Goal: Find specific page/section: Find specific page/section

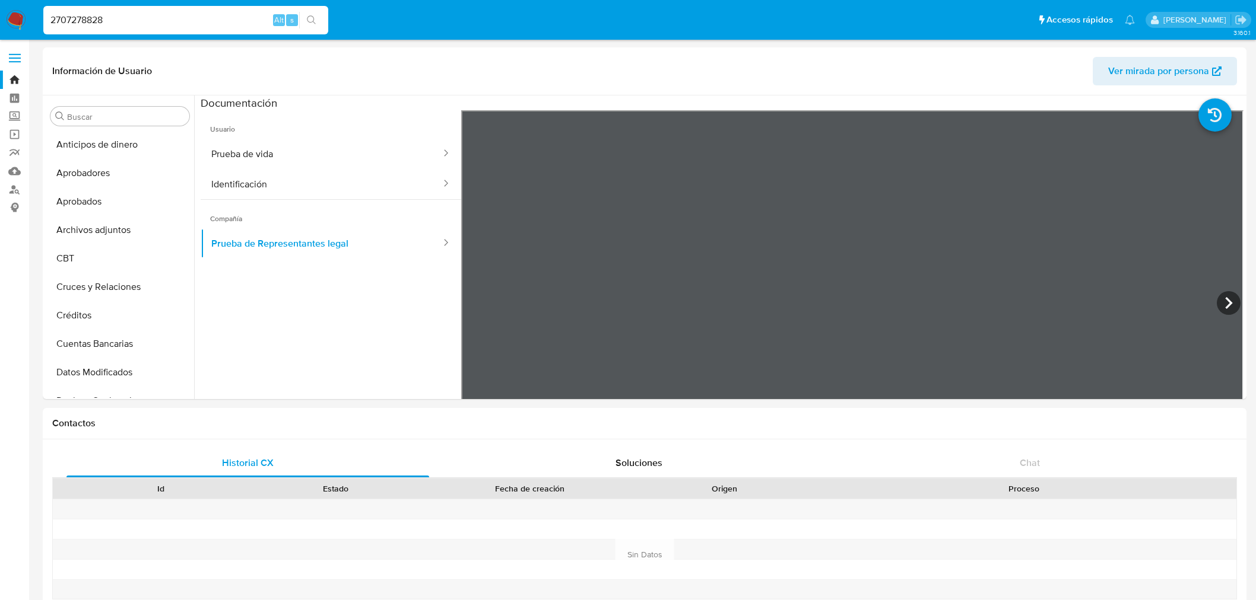
select select "10"
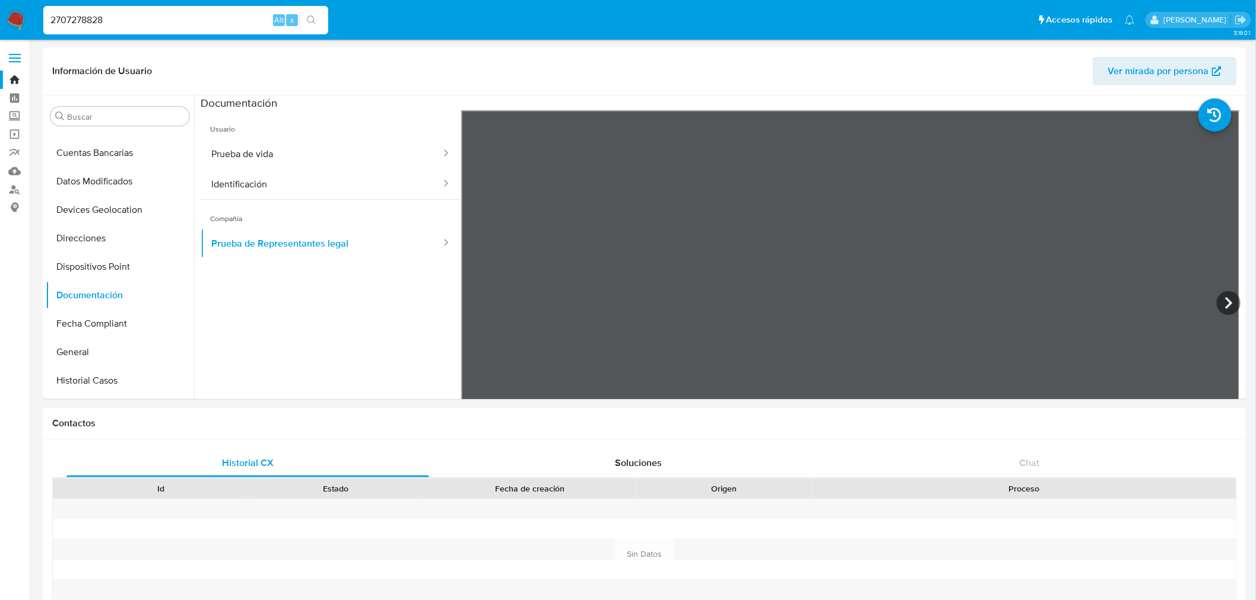
click at [109, 15] on input "2707278828" at bounding box center [185, 19] width 285 height 15
click at [108, 15] on input "2707278828" at bounding box center [185, 19] width 285 height 15
paste input "124504333"
type input "1245043338"
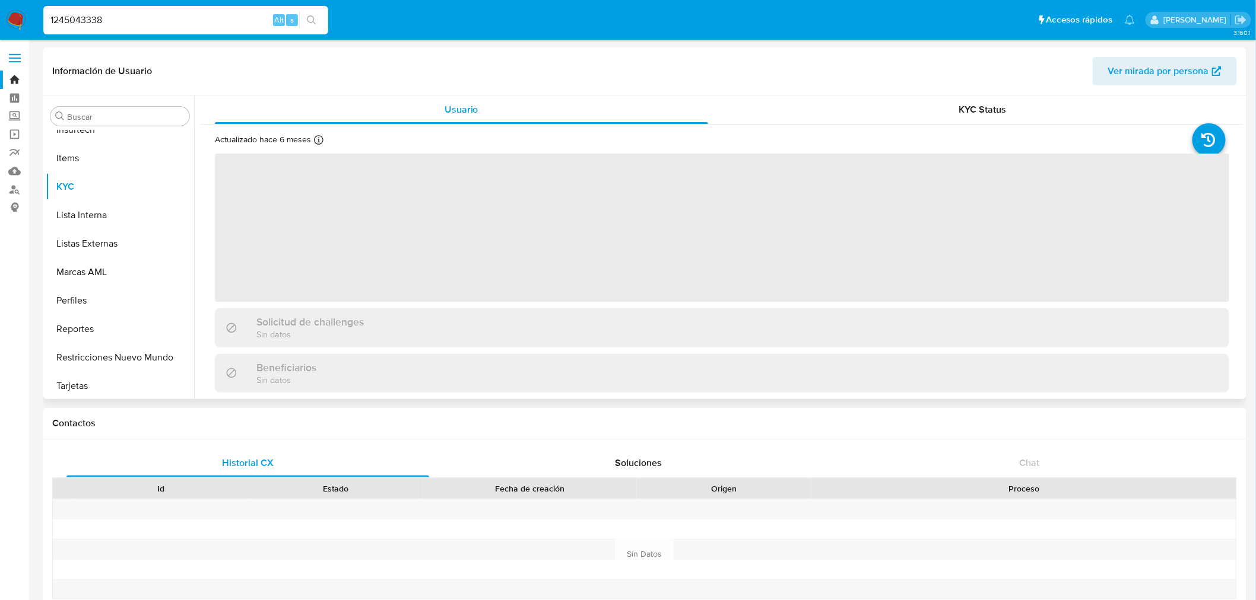
scroll to position [586, 0]
select select "10"
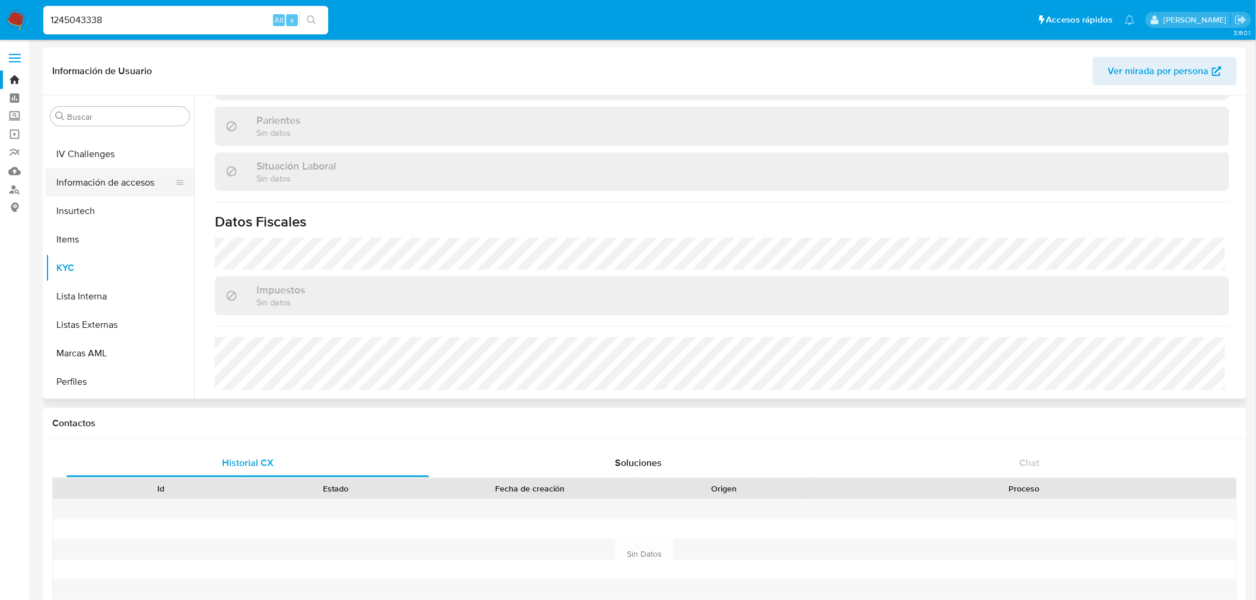
scroll to position [389, 0]
click at [107, 150] on button "General" at bounding box center [115, 155] width 139 height 28
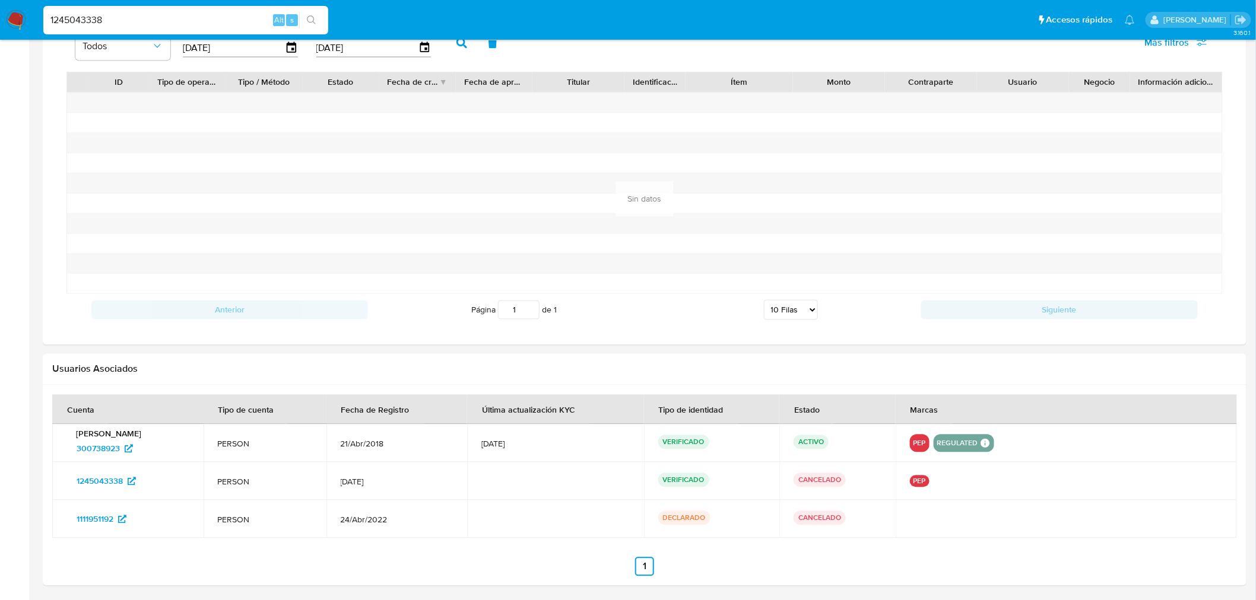
scroll to position [843, 0]
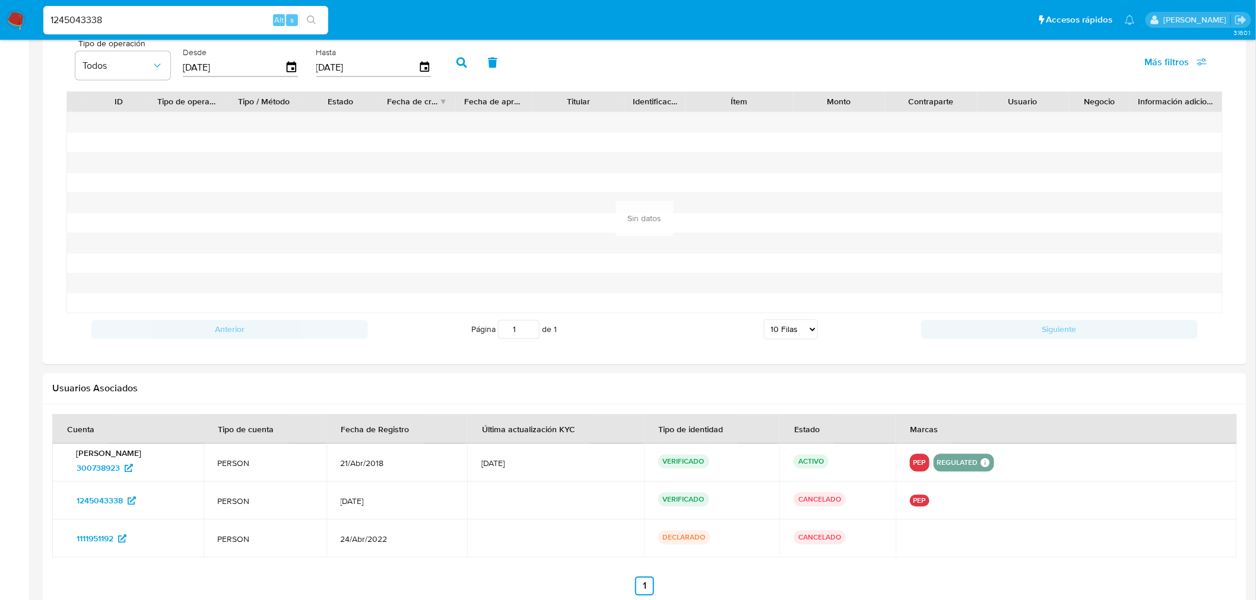
click at [112, 15] on input "1245043338" at bounding box center [185, 19] width 285 height 15
paste input "300738923"
type input "300738923"
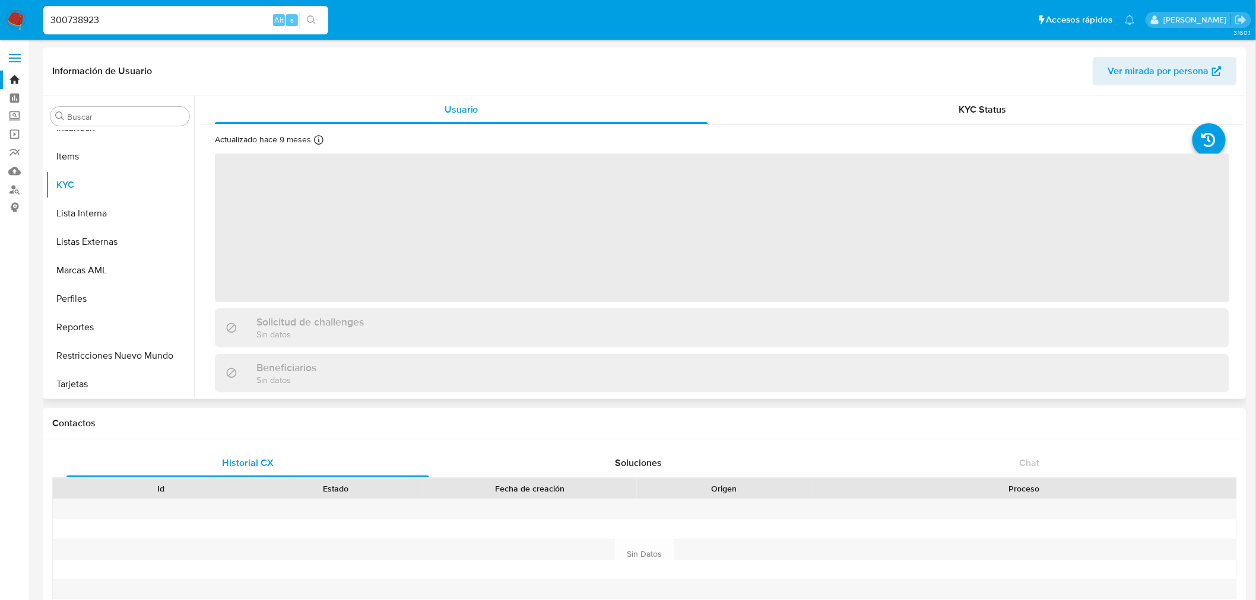
scroll to position [294, 0]
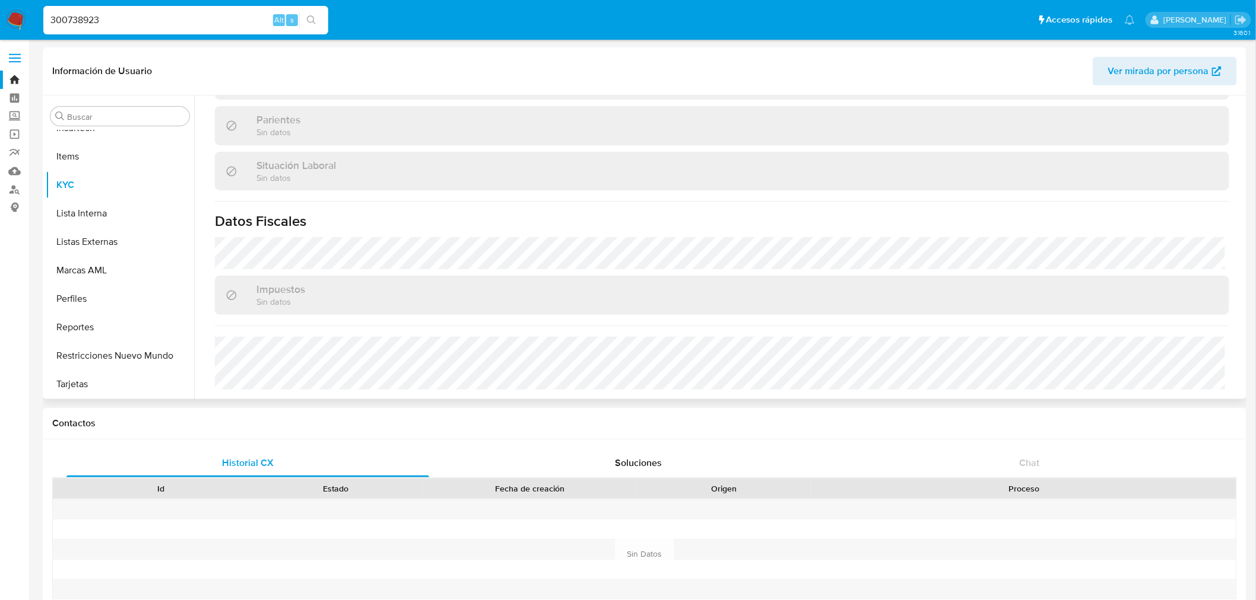
select select "10"
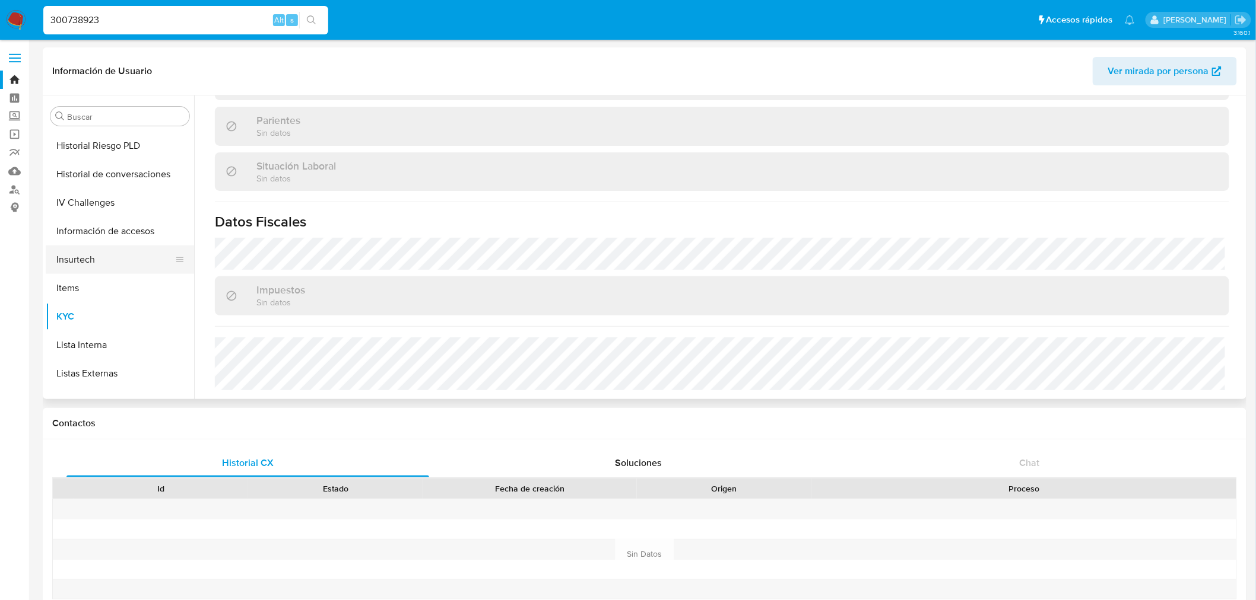
scroll to position [323, 0]
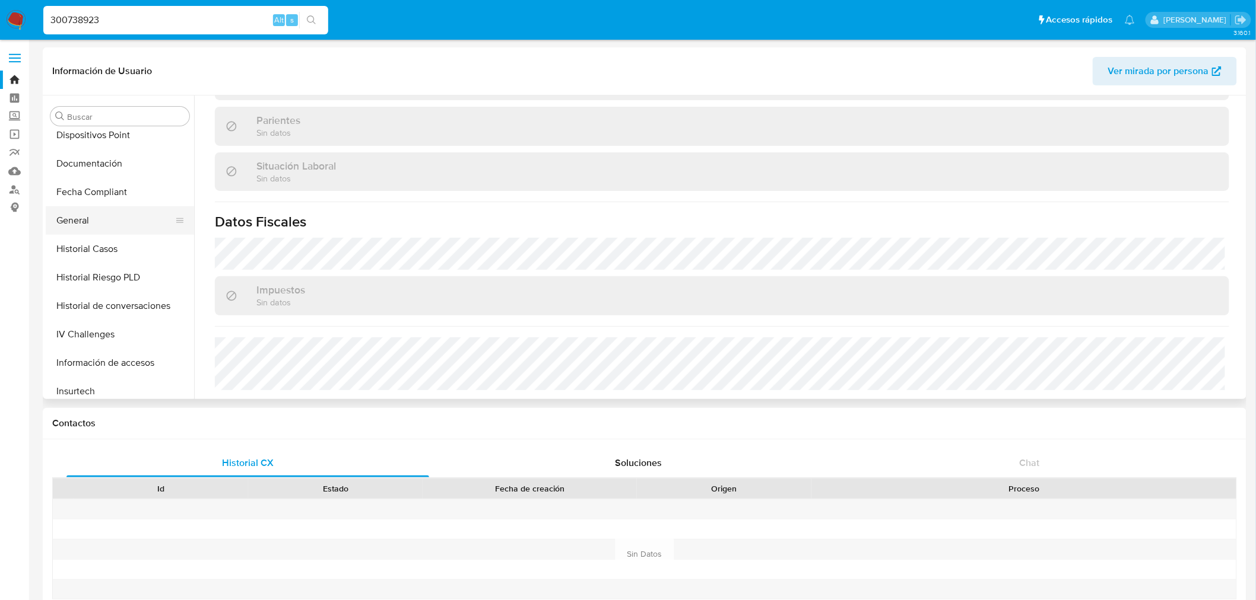
click at [91, 230] on button "General" at bounding box center [115, 220] width 139 height 28
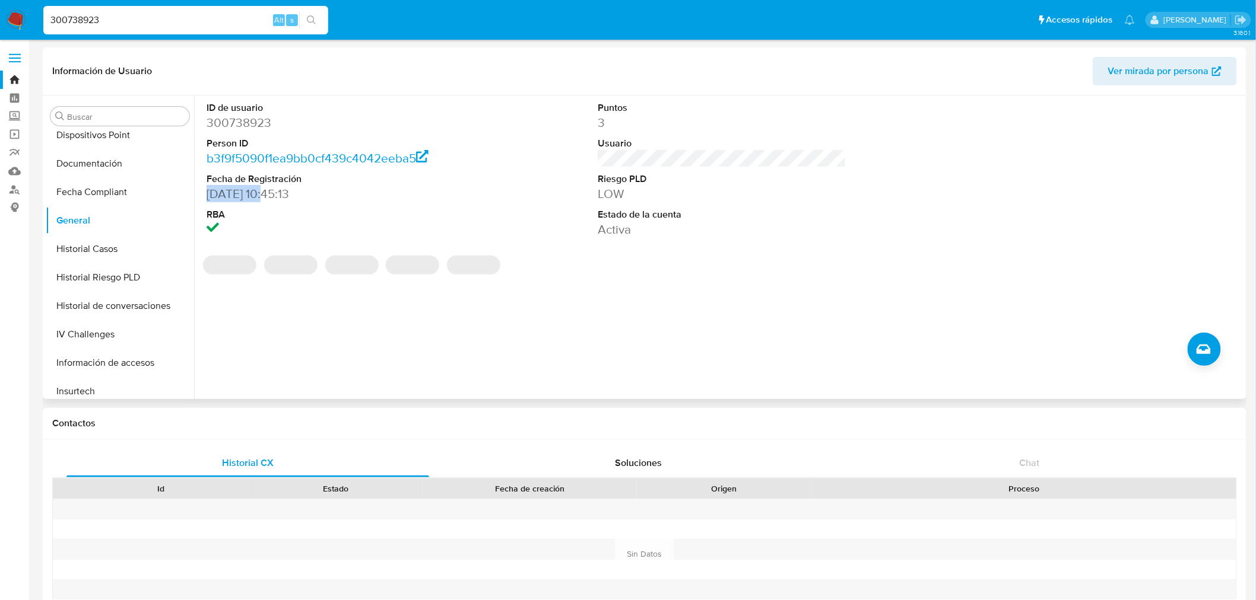
drag, startPoint x: 208, startPoint y: 192, endPoint x: 267, endPoint y: 195, distance: 59.4
click at [267, 195] on dd "[DATE] 10:45:13" at bounding box center [330, 194] width 249 height 17
copy dd "[DATE]"
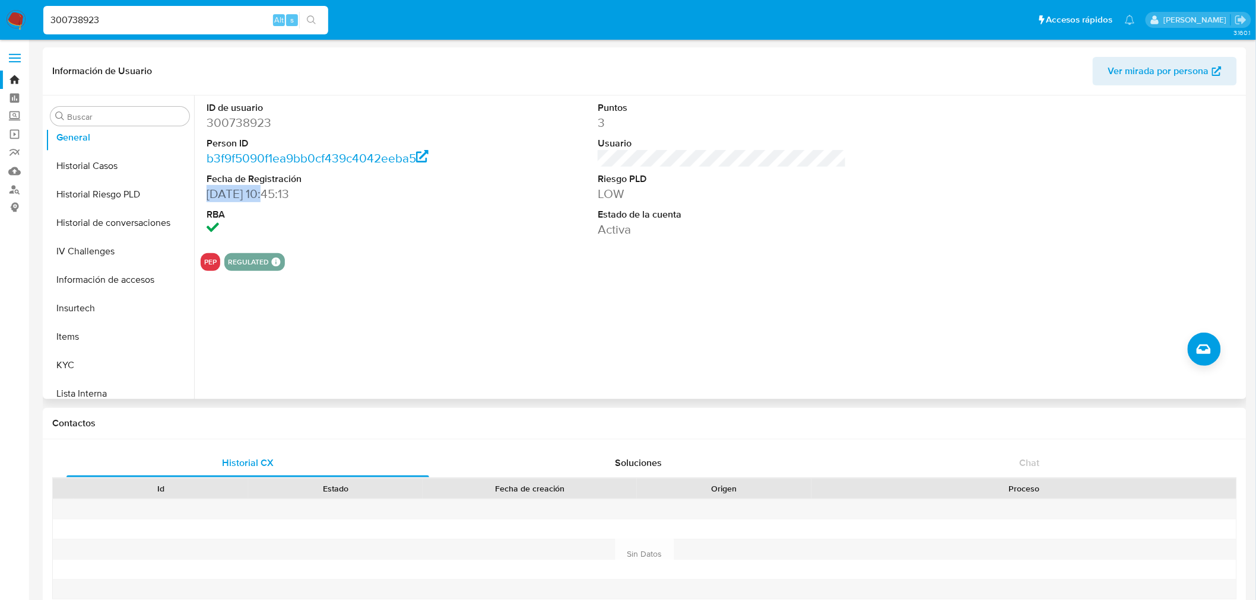
scroll to position [455, 0]
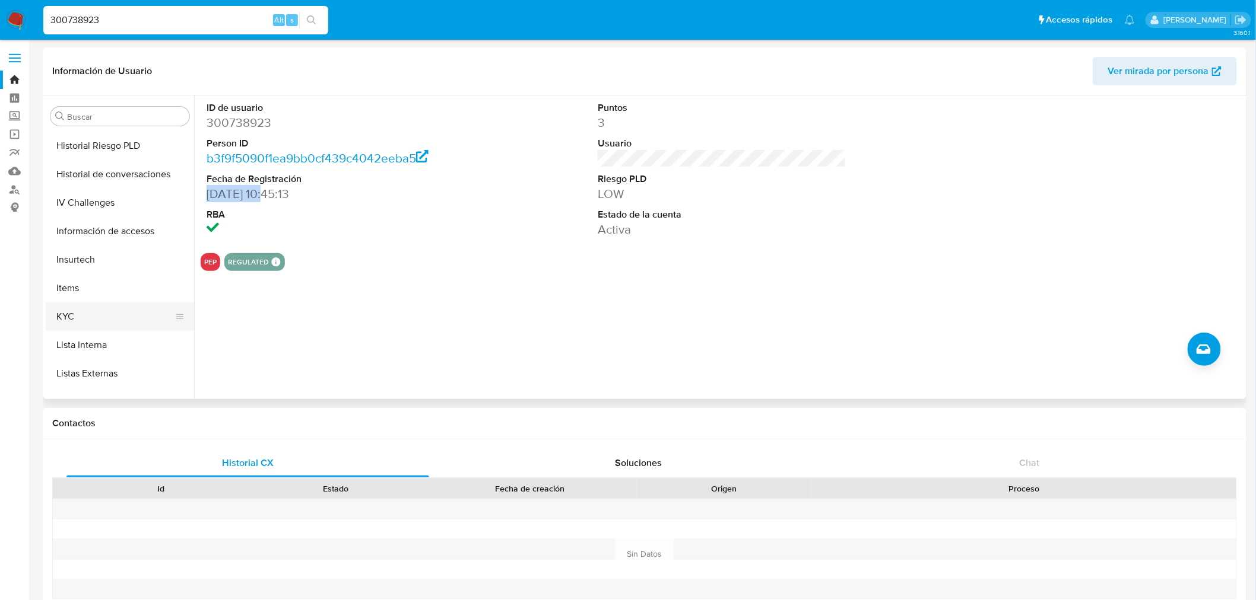
click at [115, 323] on button "KYC" at bounding box center [115, 317] width 139 height 28
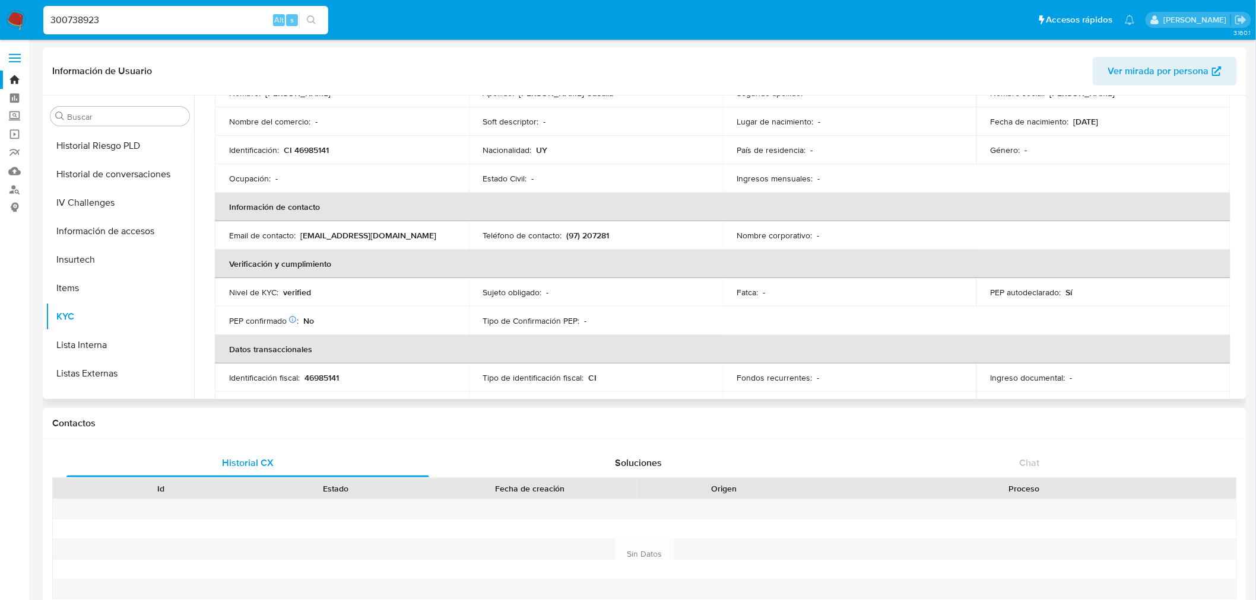
scroll to position [132, 0]
click at [300, 291] on p "verified" at bounding box center [297, 291] width 28 height 11
copy p "verified"
click at [113, 25] on input "300738923" at bounding box center [185, 19] width 285 height 15
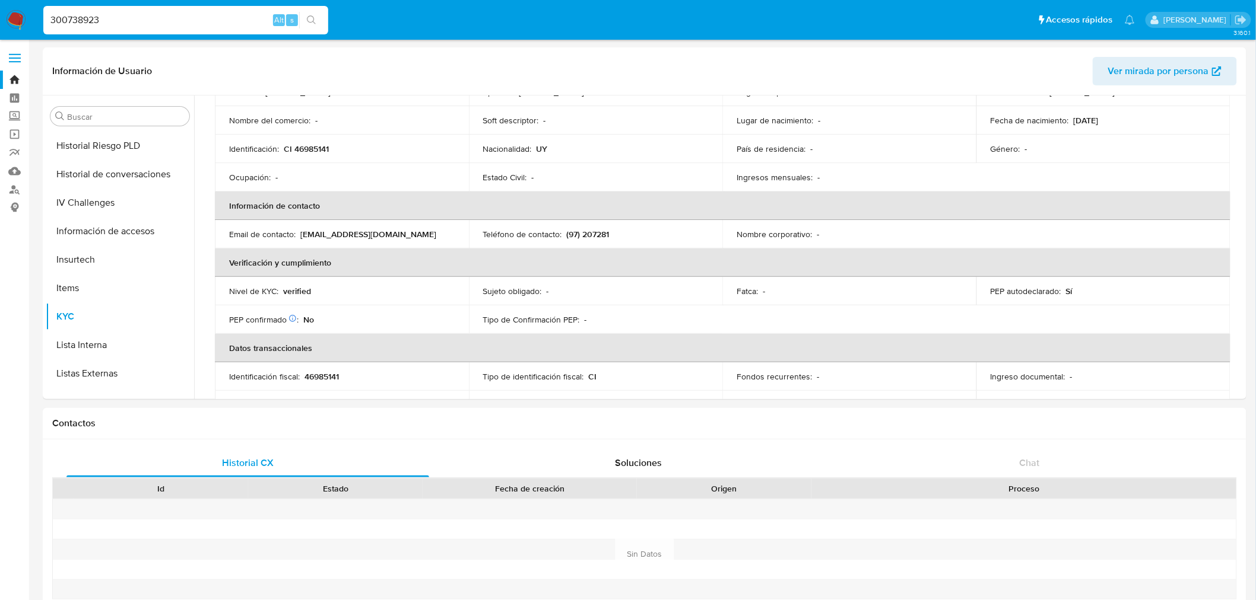
click at [113, 25] on input "300738923" at bounding box center [185, 19] width 285 height 15
paste input "1111951192"
type input "1111951192"
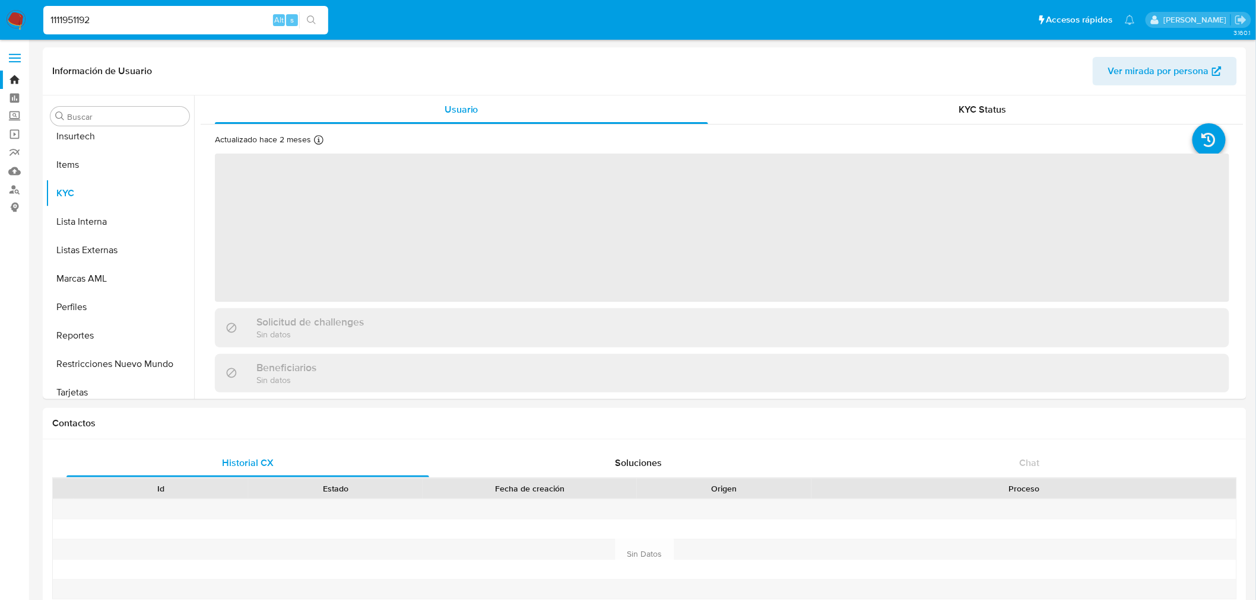
scroll to position [586, 0]
select select "10"
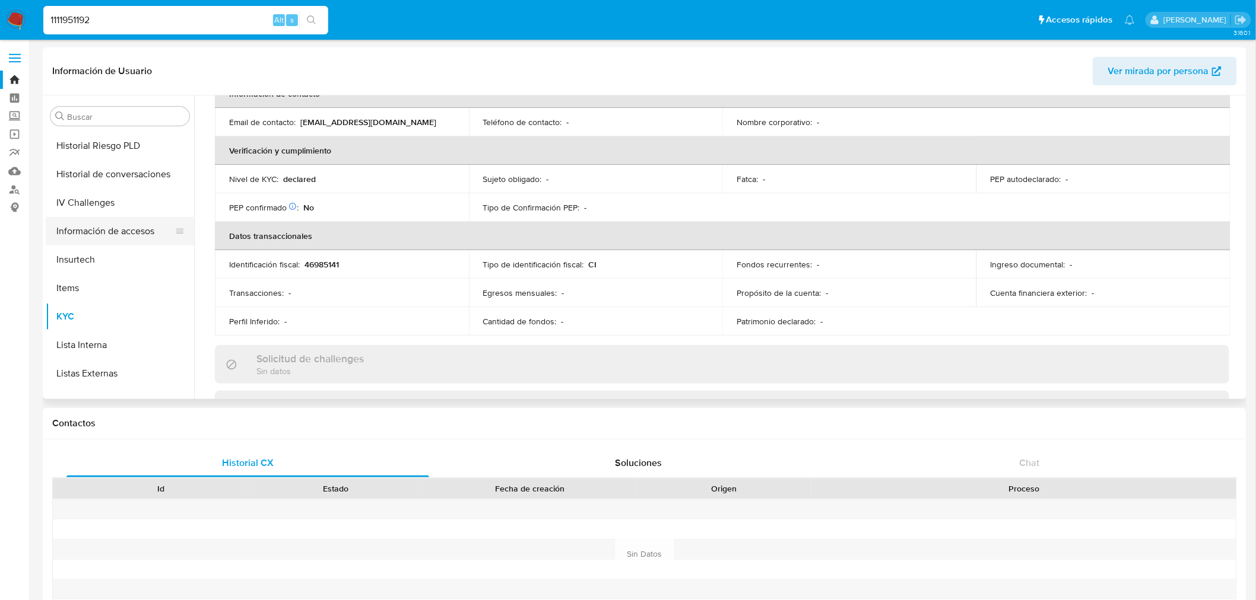
scroll to position [389, 0]
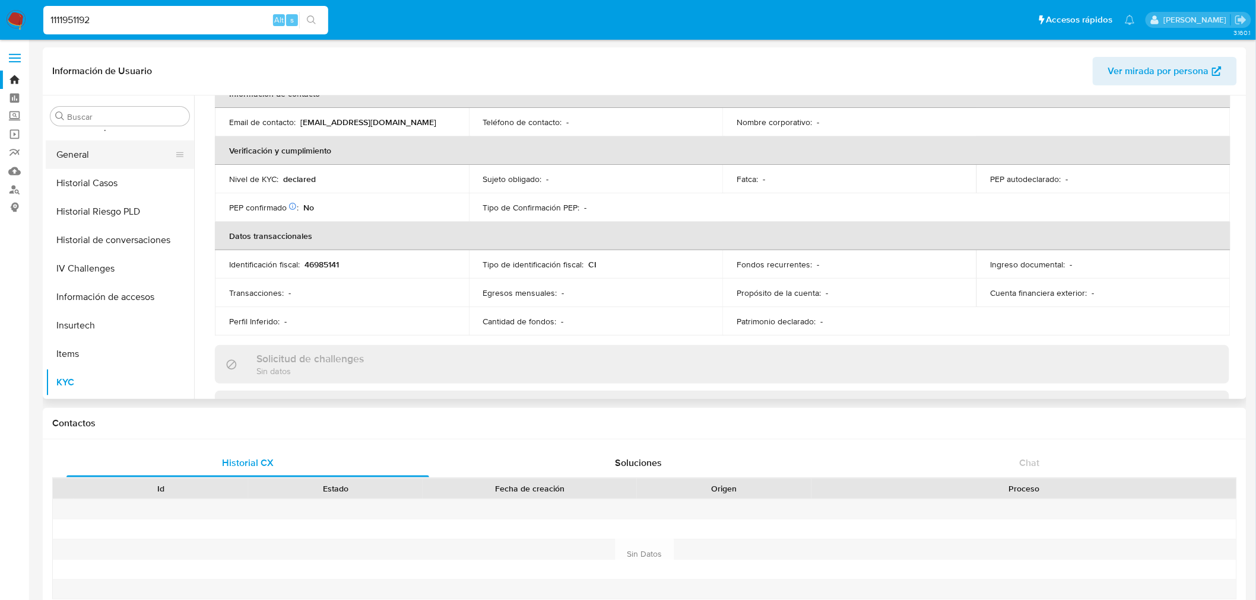
click at [86, 148] on button "General" at bounding box center [115, 155] width 139 height 28
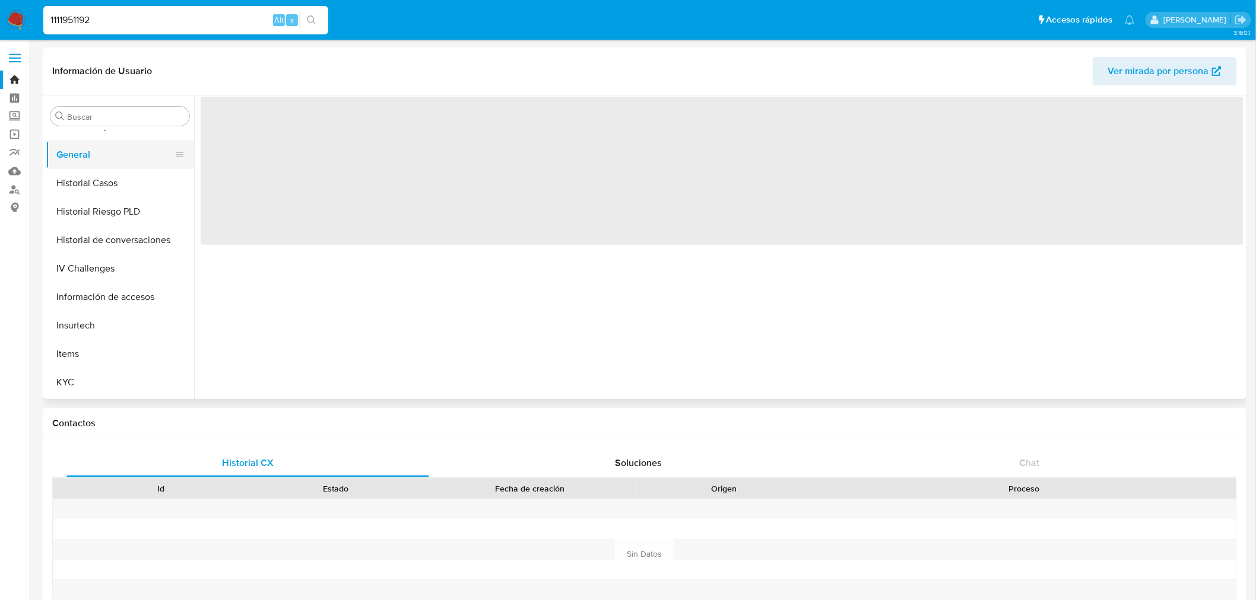
scroll to position [0, 0]
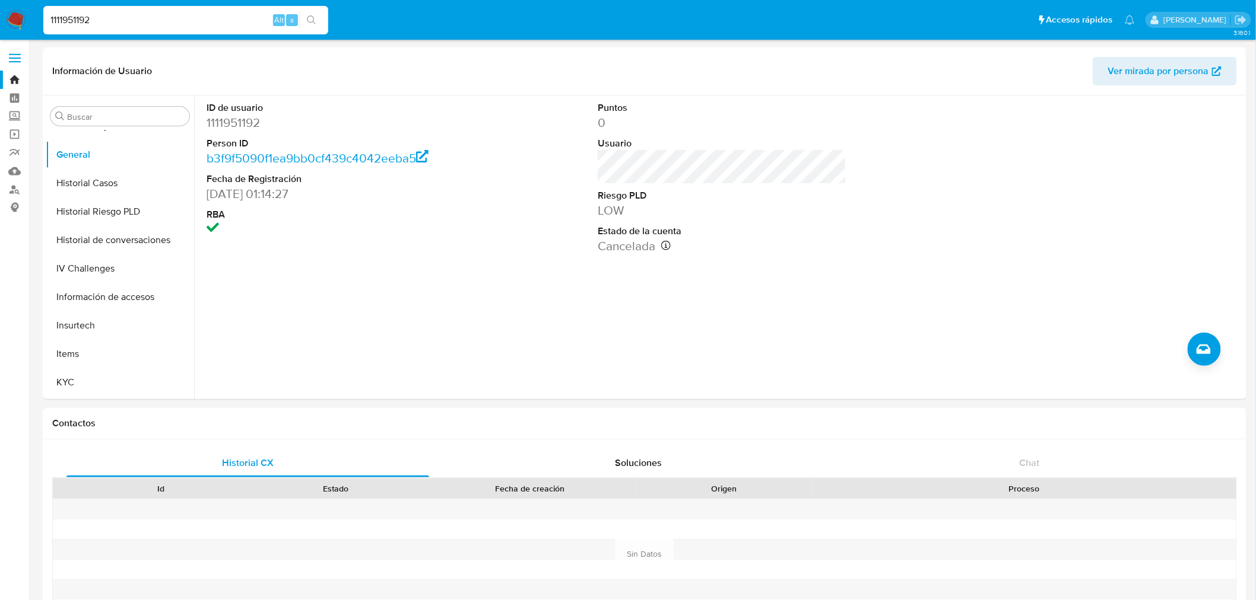
click at [87, 20] on input "1111951192" at bounding box center [185, 19] width 285 height 15
